Goal: Navigation & Orientation: Find specific page/section

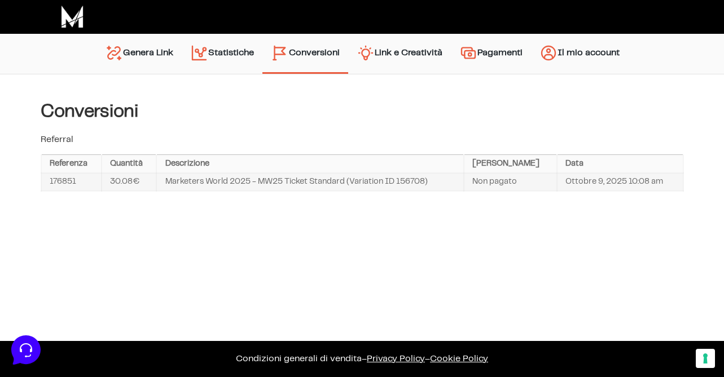
click at [481, 52] on link "Pagamenti" at bounding box center [491, 53] width 80 height 29
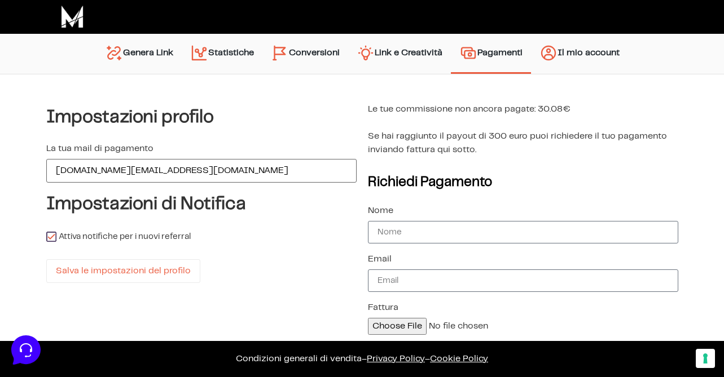
click at [418, 52] on link "Link e Creatività" at bounding box center [399, 53] width 103 height 29
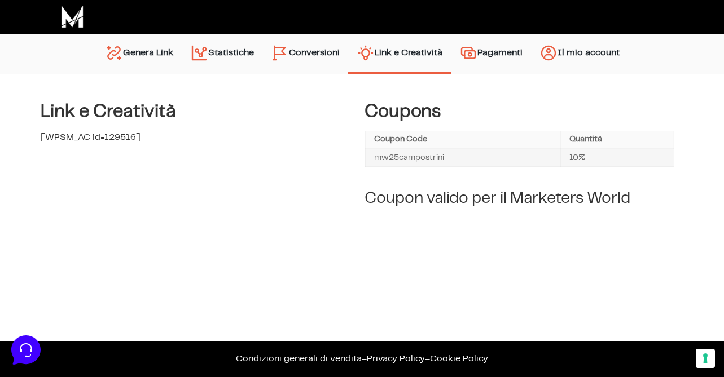
click at [161, 49] on link "Genera Link" at bounding box center [138, 53] width 85 height 29
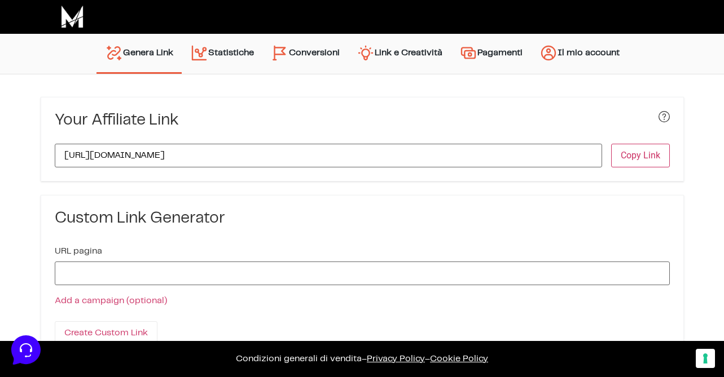
click at [307, 46] on link "Conversioni" at bounding box center [305, 53] width 86 height 29
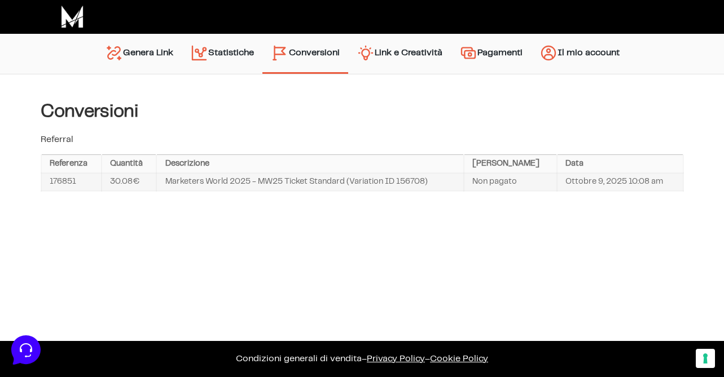
click at [484, 54] on link "Pagamenti" at bounding box center [491, 53] width 80 height 29
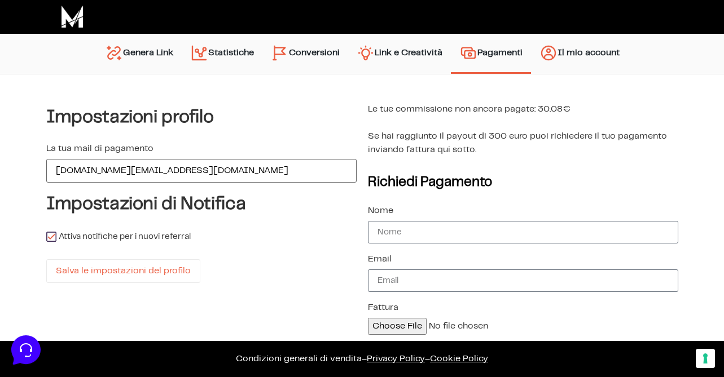
click at [390, 57] on link "Link e Creatività" at bounding box center [399, 53] width 103 height 29
